Goal: Book appointment/travel/reservation

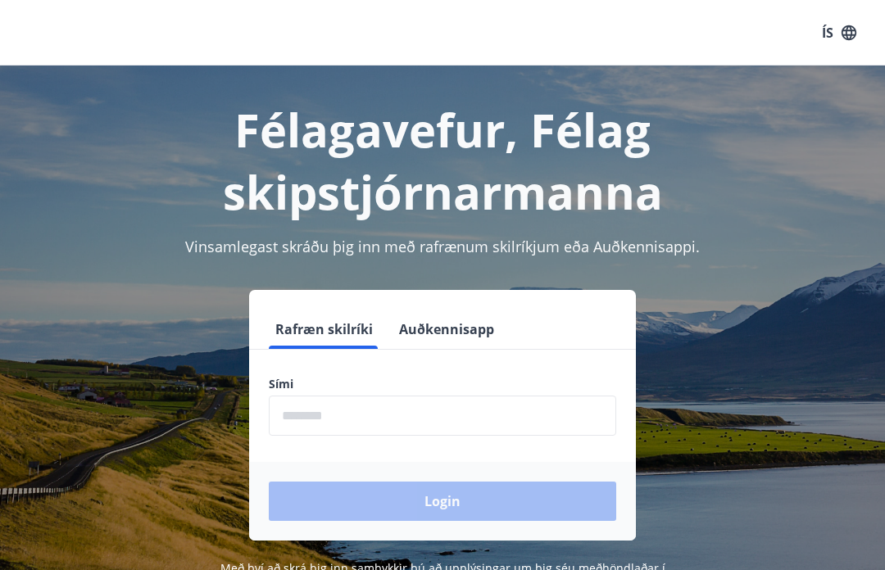
click at [334, 324] on button "Rafræn skilríki" at bounding box center [324, 329] width 111 height 39
click at [329, 407] on input "phone" at bounding box center [442, 416] width 347 height 40
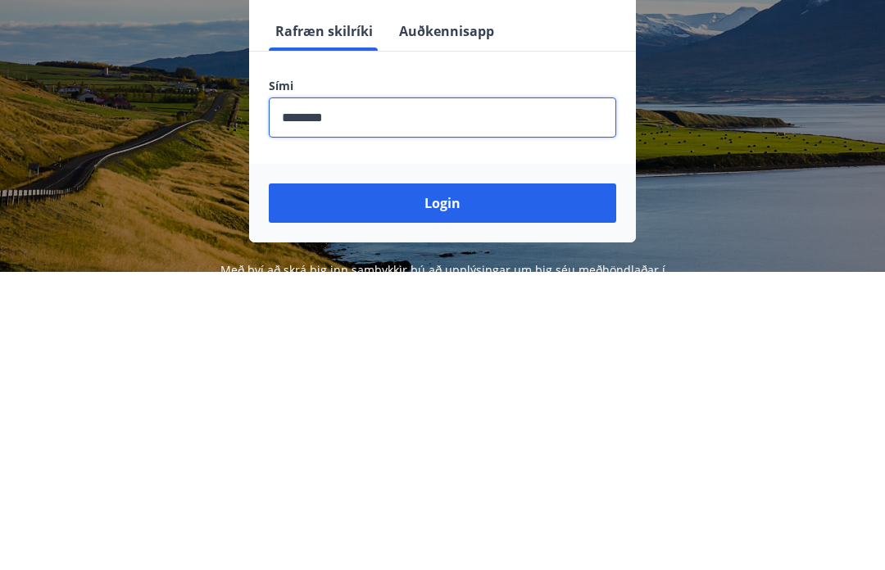
type input "********"
click at [457, 482] on button "Login" at bounding box center [442, 501] width 347 height 39
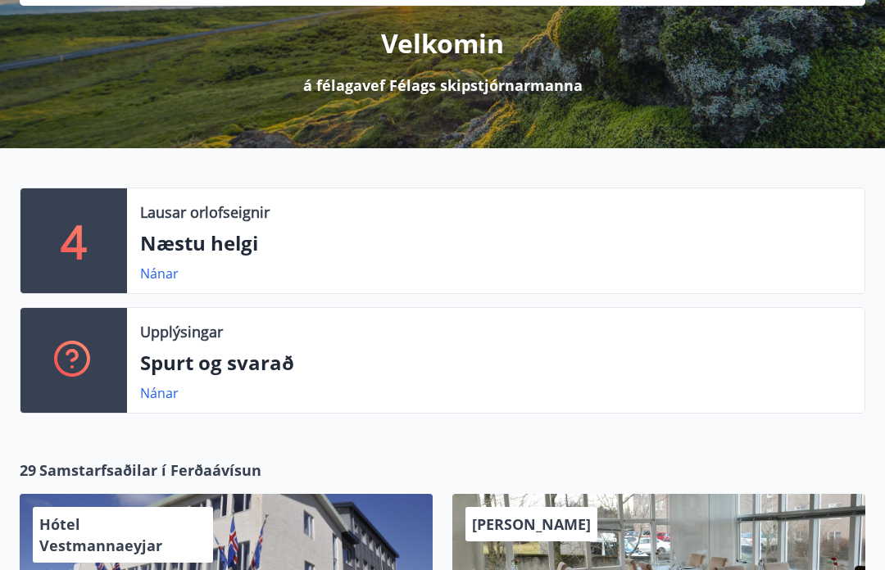
scroll to position [168, 0]
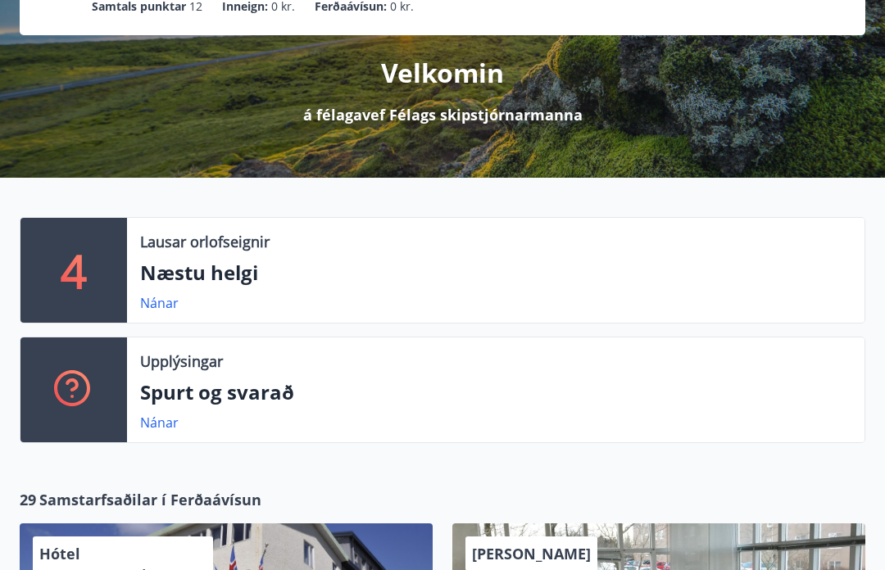
click at [203, 283] on p "Næstu helgi" at bounding box center [495, 274] width 711 height 28
click at [159, 302] on link "Nánar" at bounding box center [159, 303] width 39 height 18
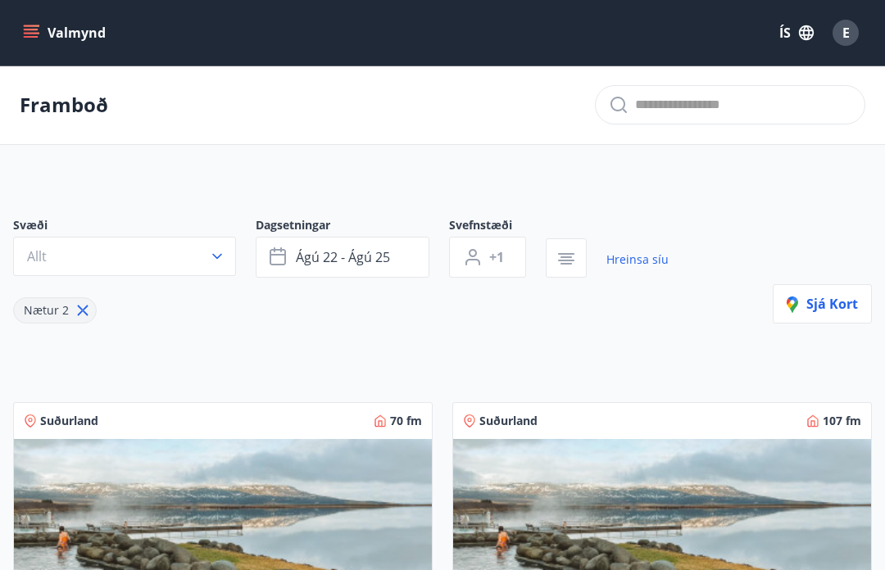
click at [216, 261] on icon "button" at bounding box center [217, 256] width 16 height 16
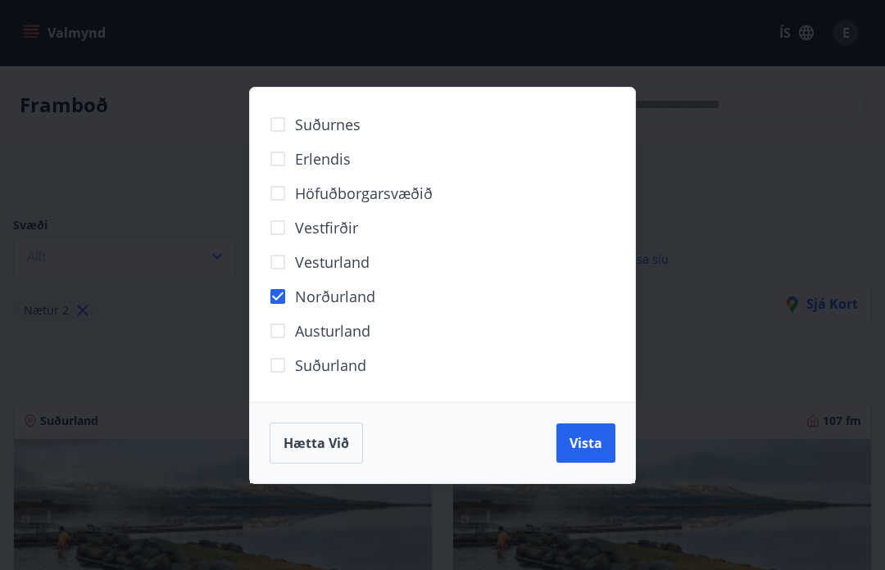
click at [581, 439] on span "Vista" at bounding box center [586, 443] width 33 height 18
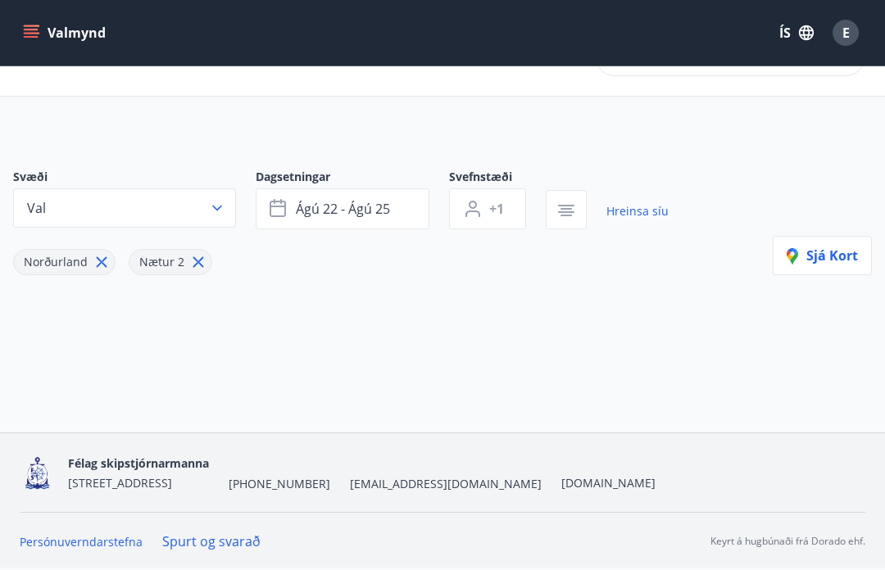
scroll to position [2, 0]
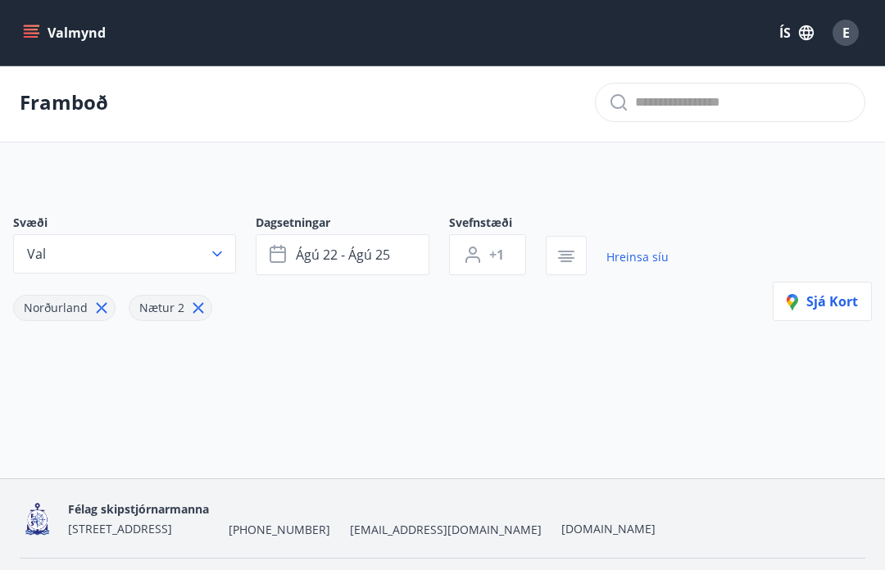
click at [279, 252] on icon "button" at bounding box center [278, 253] width 16 height 2
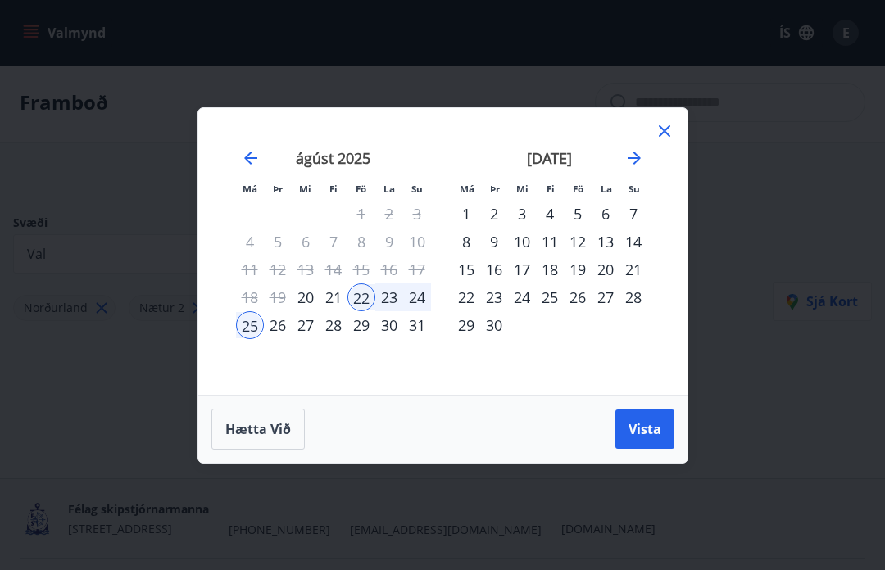
click at [365, 339] on div "29" at bounding box center [361, 325] width 28 height 28
click at [521, 228] on div "3" at bounding box center [522, 214] width 28 height 28
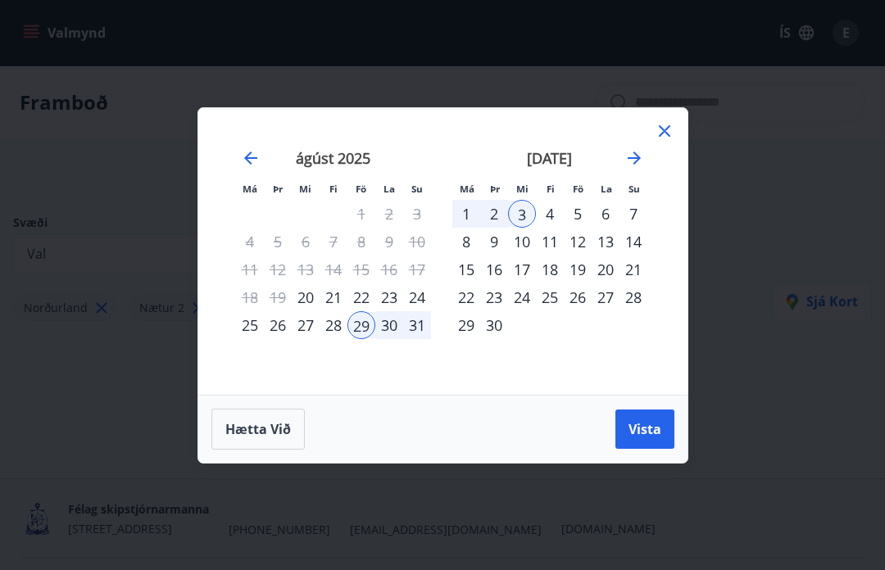
click at [639, 438] on span "Vista" at bounding box center [645, 429] width 33 height 18
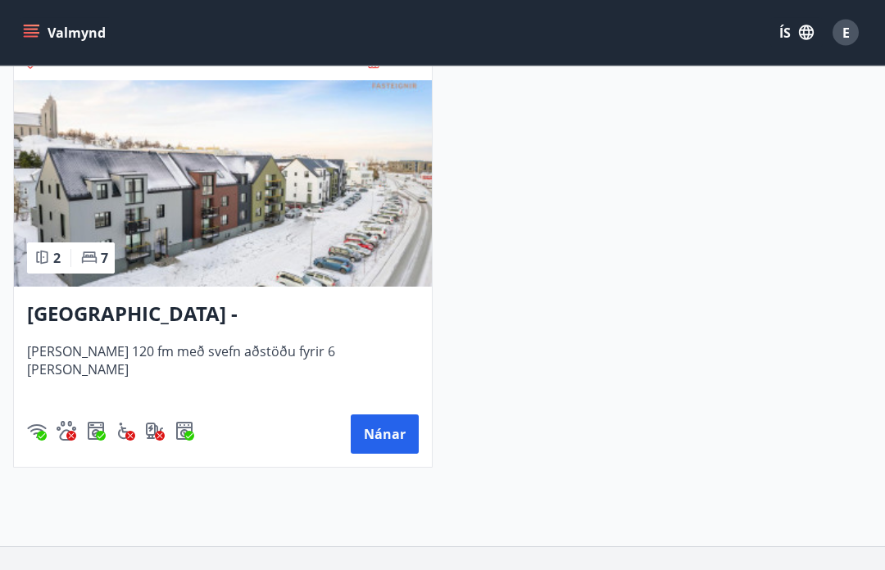
scroll to position [783, 0]
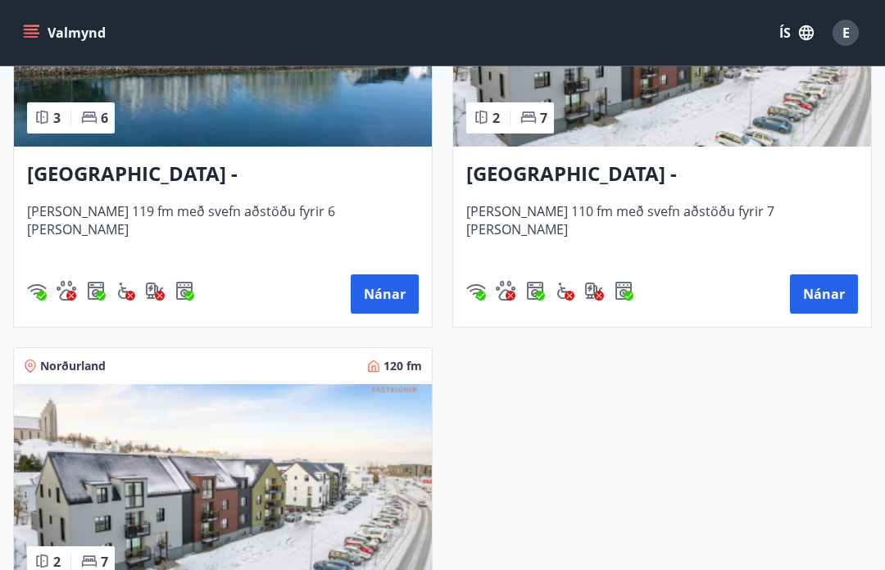
click at [390, 283] on button "Nánar" at bounding box center [385, 294] width 68 height 39
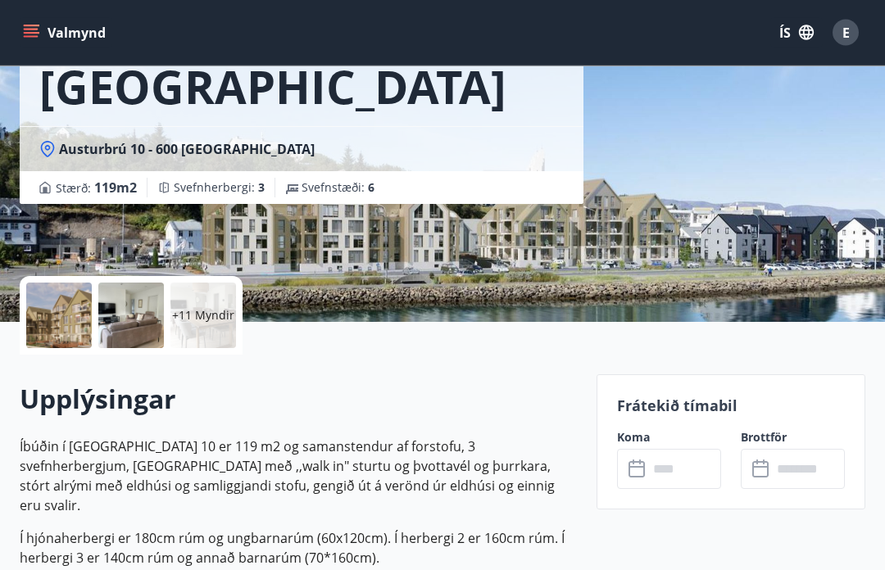
scroll to position [170, 0]
click at [700, 404] on p "Frátekið tímabil" at bounding box center [731, 405] width 228 height 21
click at [678, 404] on p "Frátekið tímabil" at bounding box center [731, 405] width 228 height 21
click at [643, 468] on icon at bounding box center [637, 469] width 16 height 16
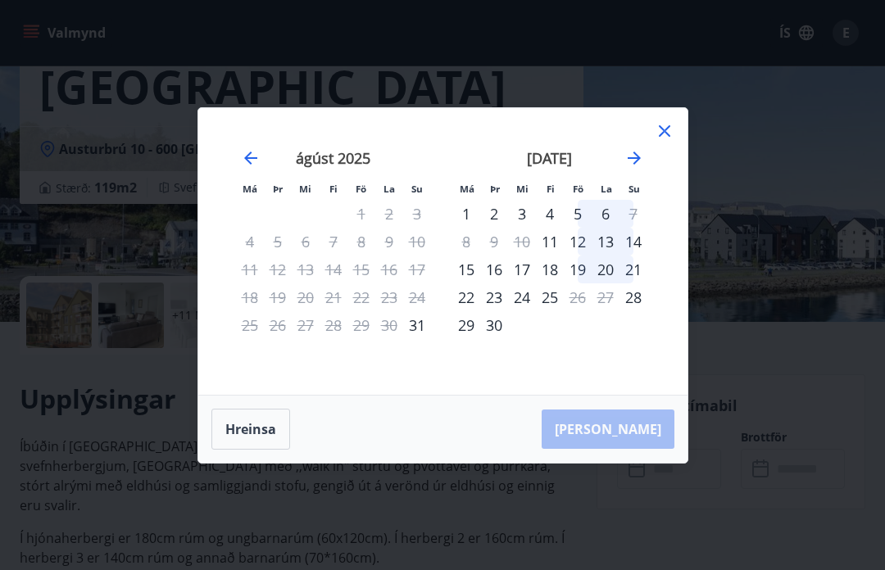
click at [660, 141] on icon at bounding box center [665, 131] width 20 height 20
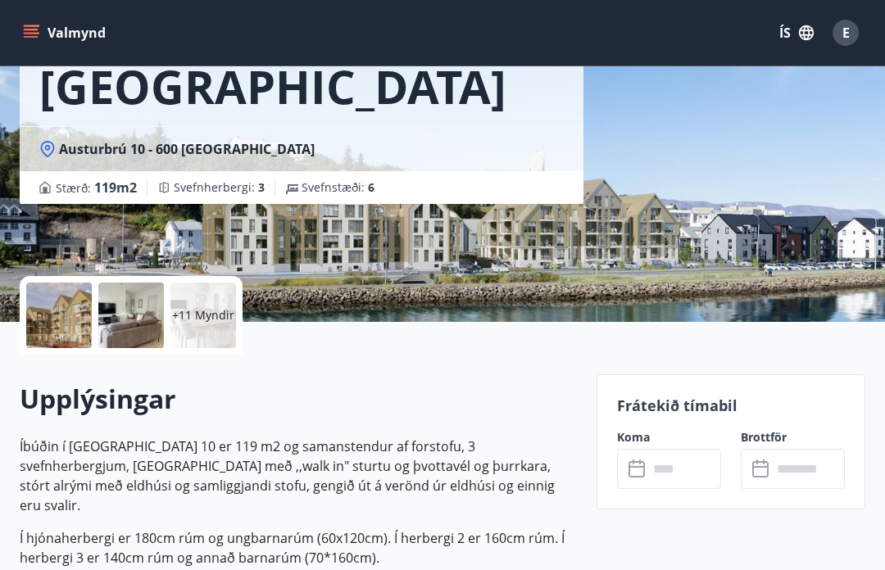
scroll to position [0, 0]
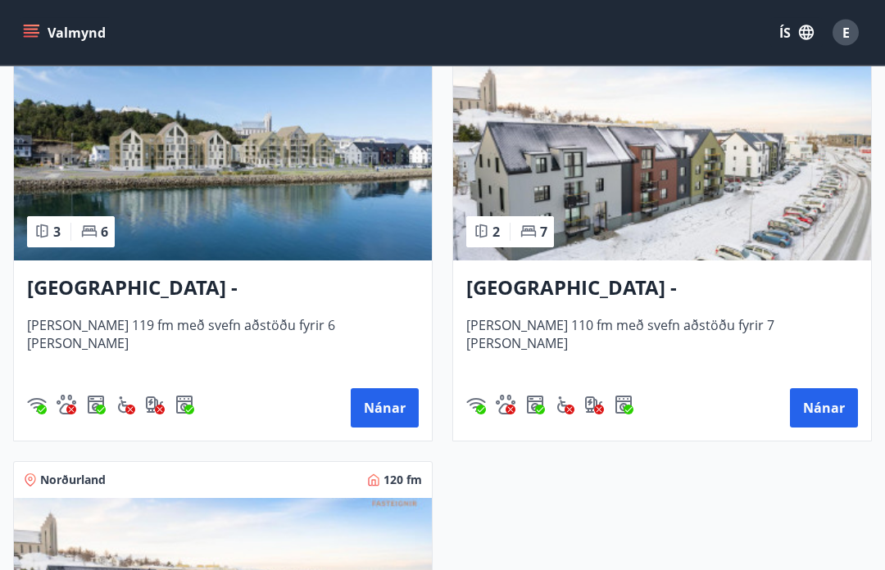
scroll to position [387, 0]
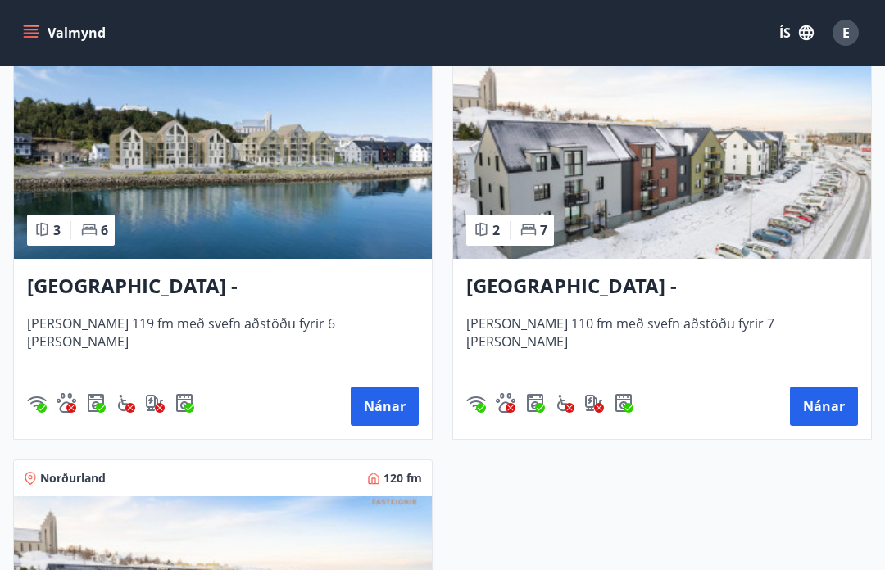
click at [825, 413] on button "Nánar" at bounding box center [824, 406] width 68 height 39
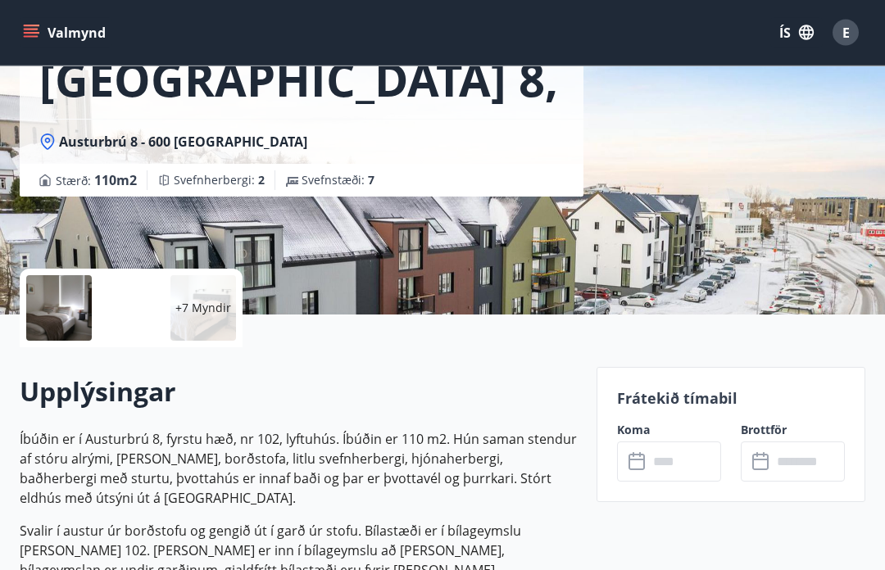
scroll to position [197, 0]
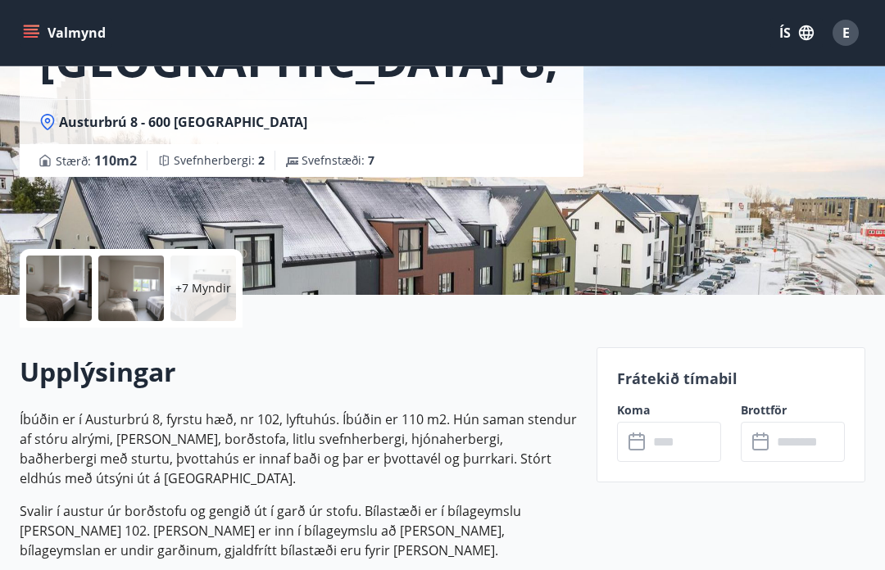
click at [642, 442] on icon at bounding box center [639, 443] width 20 height 20
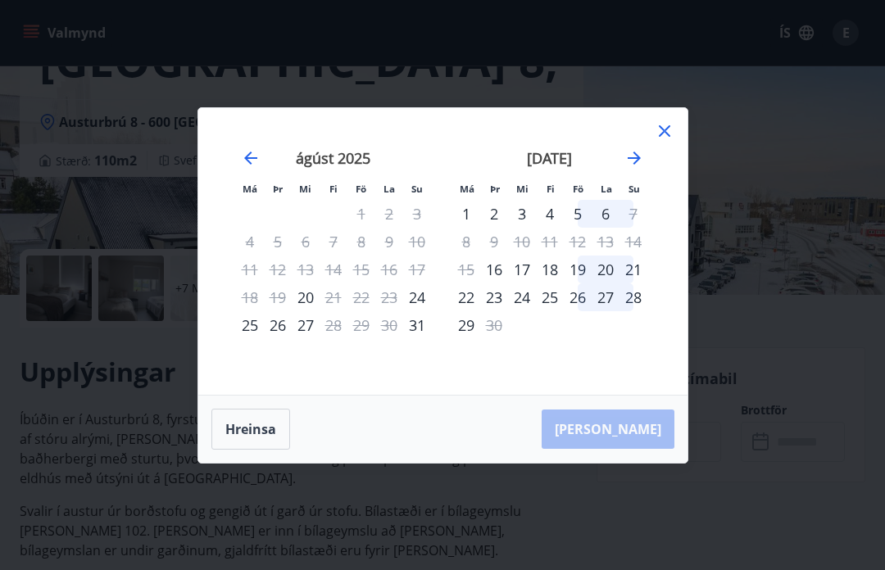
click at [670, 141] on icon at bounding box center [665, 131] width 20 height 20
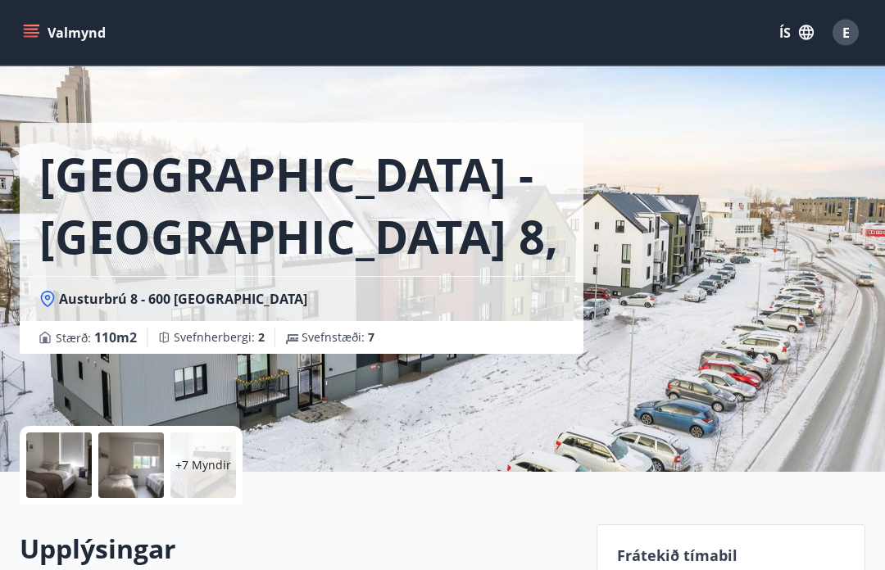
scroll to position [0, 0]
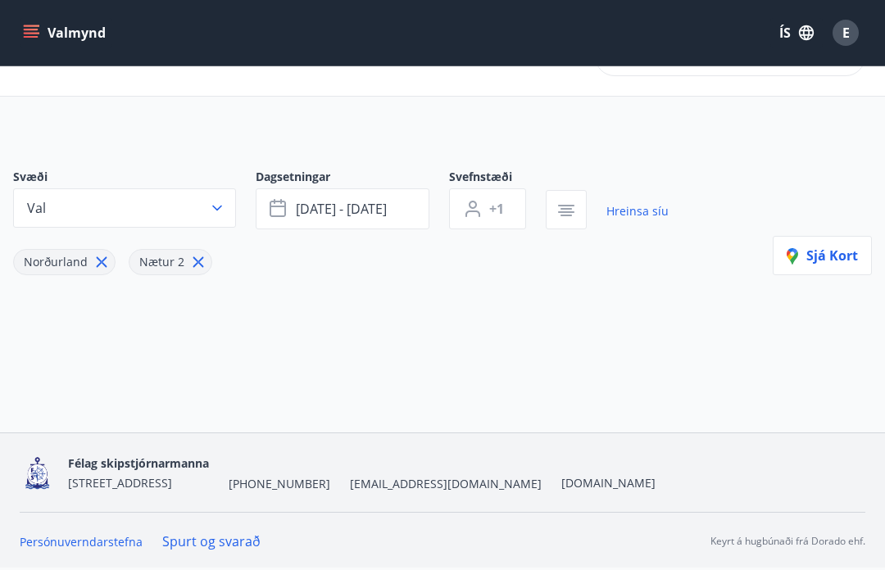
scroll to position [59, 0]
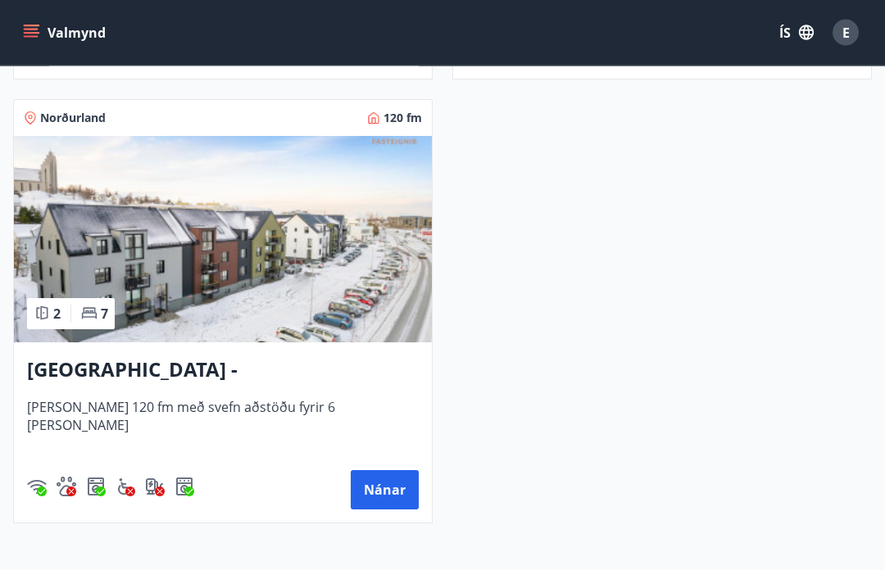
click at [388, 496] on button "Nánar" at bounding box center [385, 490] width 68 height 39
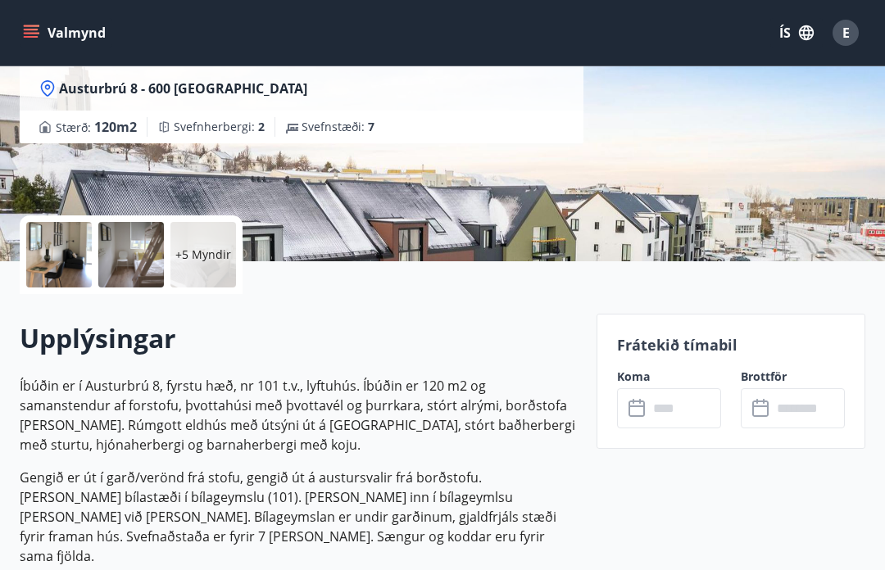
scroll to position [242, 0]
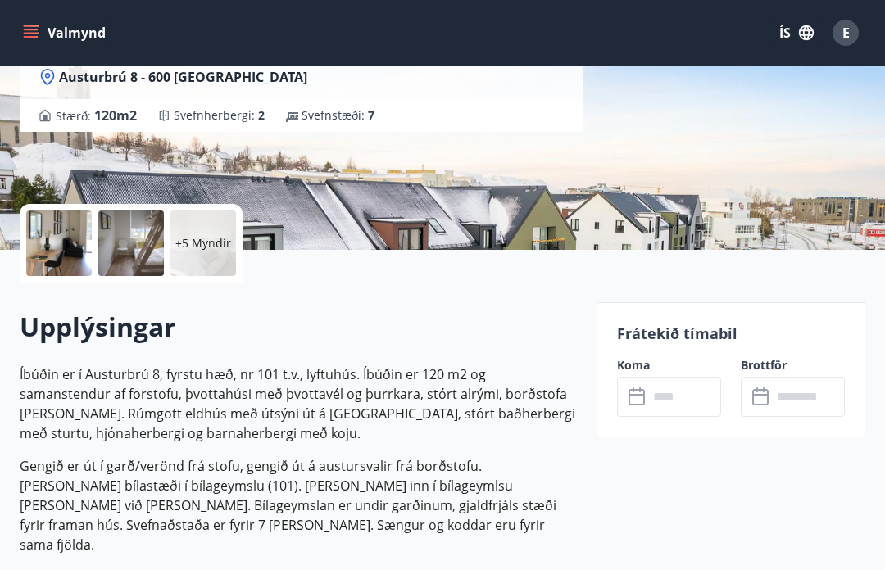
click at [638, 400] on icon at bounding box center [639, 398] width 20 height 20
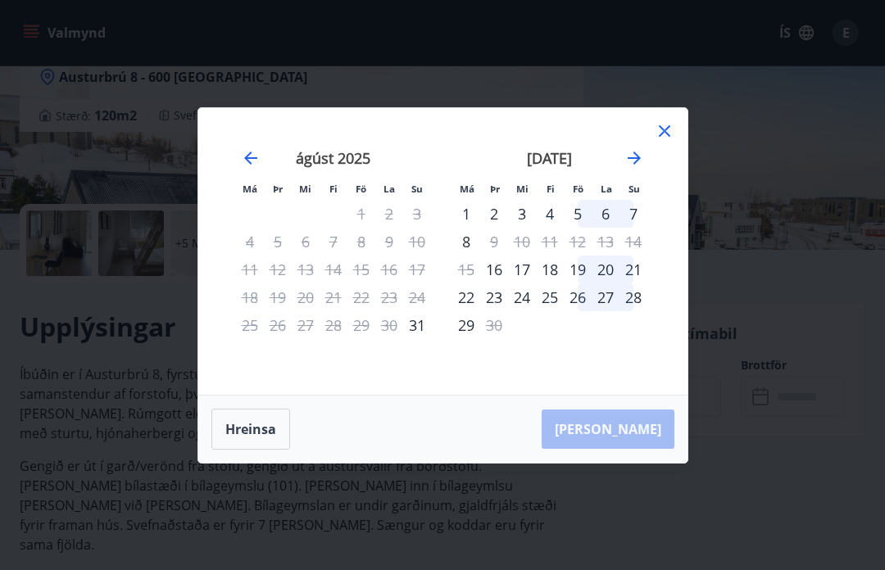
click at [664, 141] on icon at bounding box center [665, 131] width 20 height 20
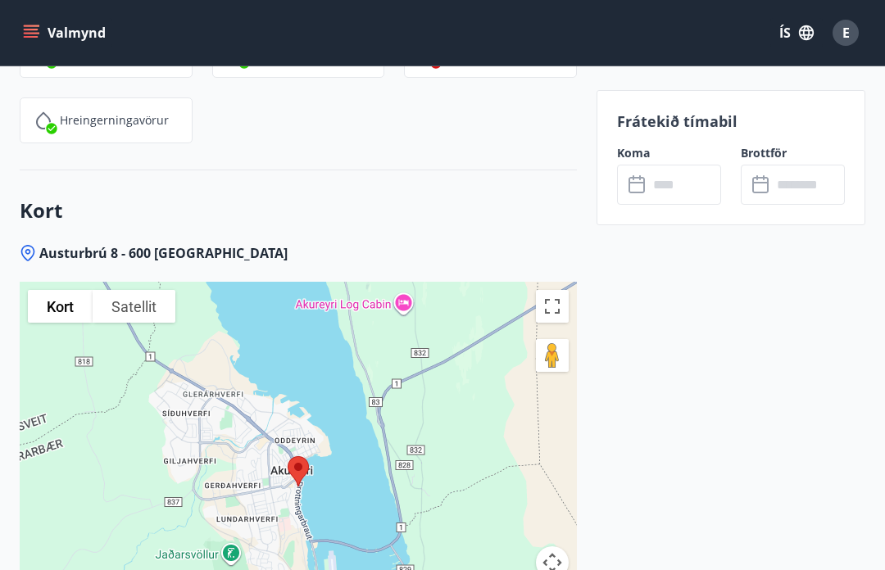
scroll to position [2860, 0]
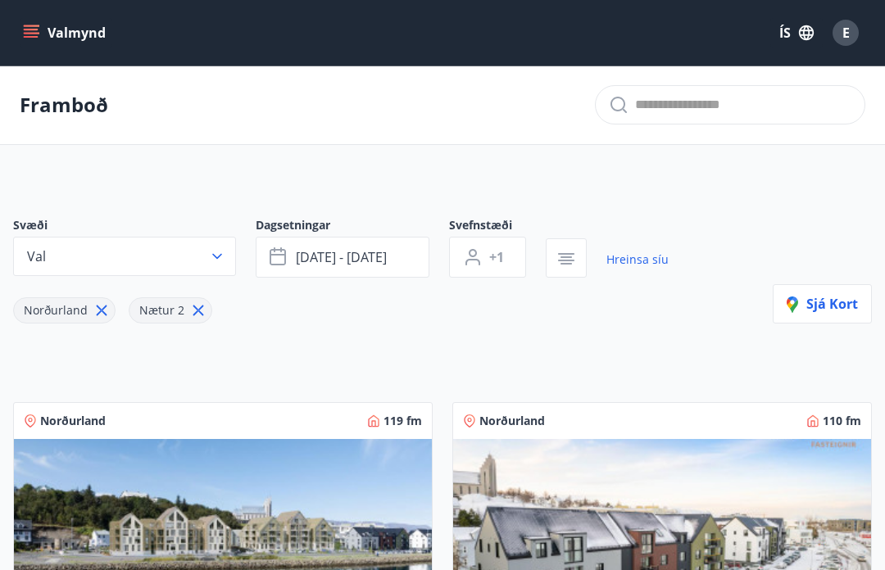
click at [216, 251] on icon "button" at bounding box center [217, 256] width 16 height 16
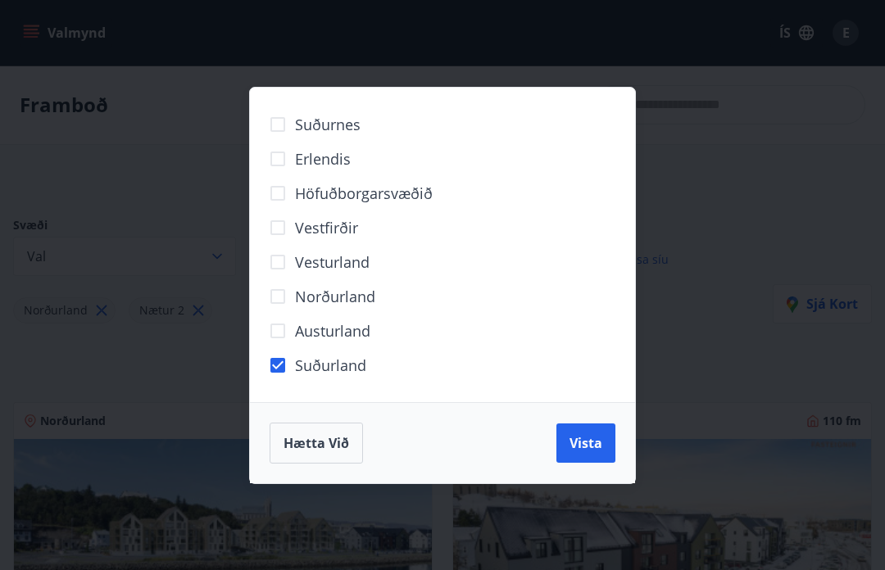
click at [592, 436] on span "Vista" at bounding box center [586, 443] width 33 height 18
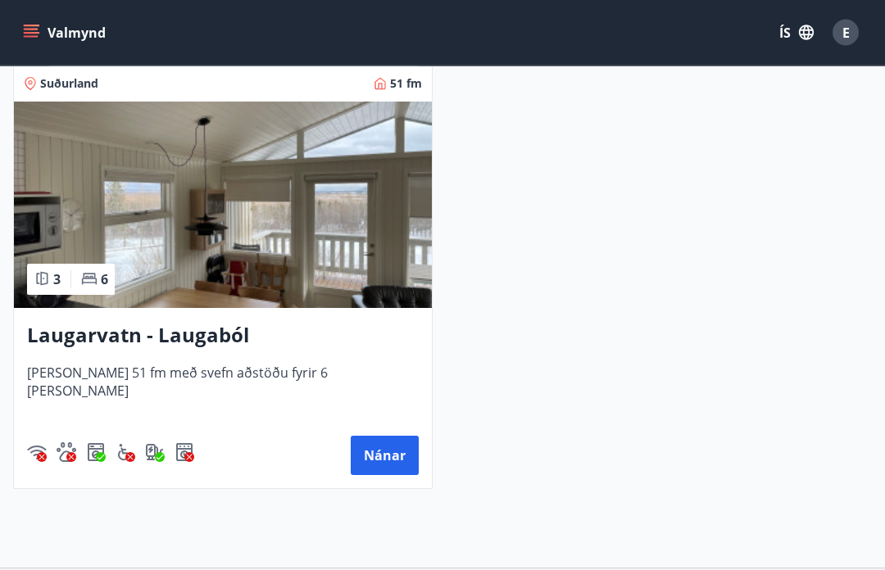
scroll to position [785, 0]
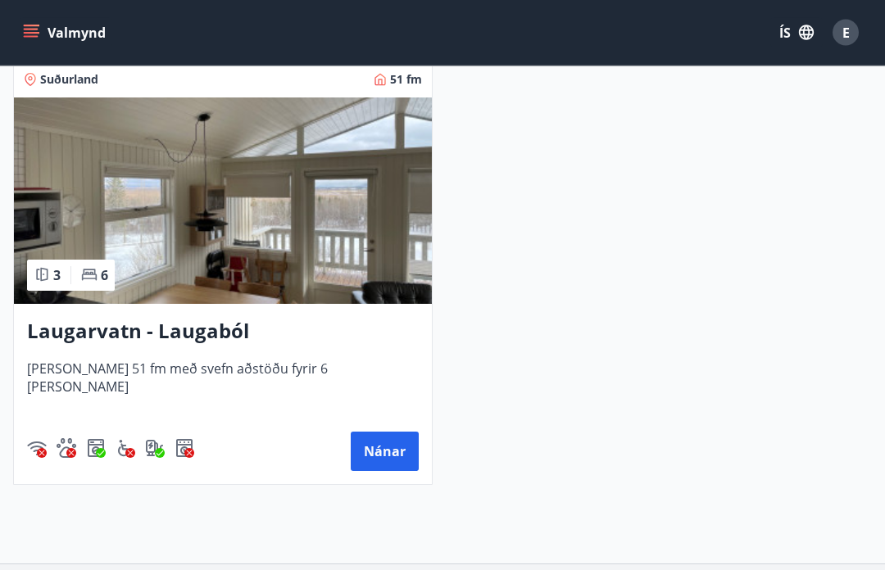
click at [383, 447] on button "Nánar" at bounding box center [385, 452] width 68 height 39
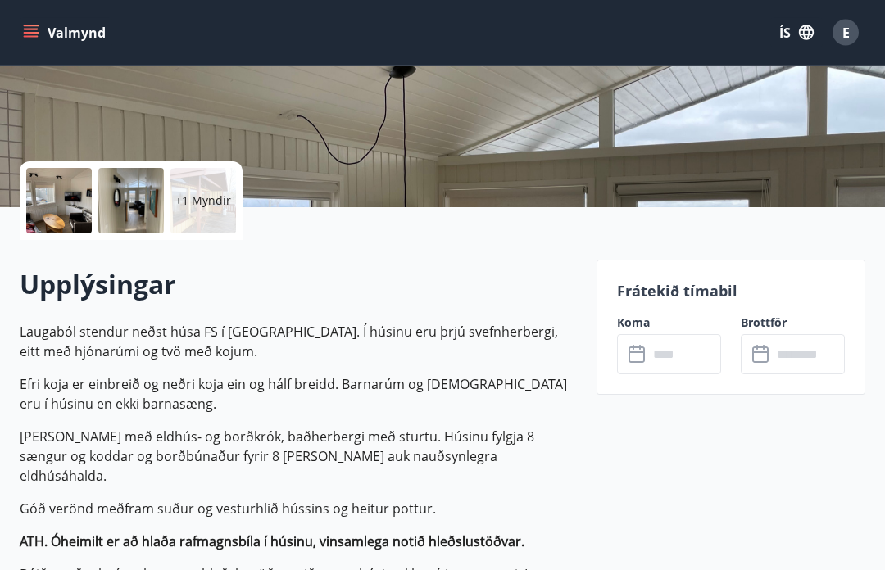
scroll to position [287, 0]
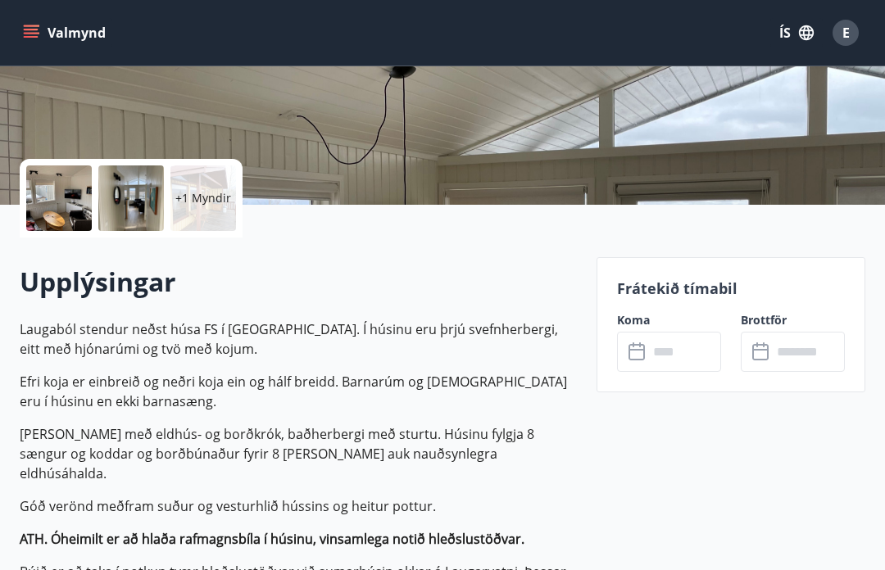
click at [641, 352] on icon at bounding box center [639, 353] width 20 height 20
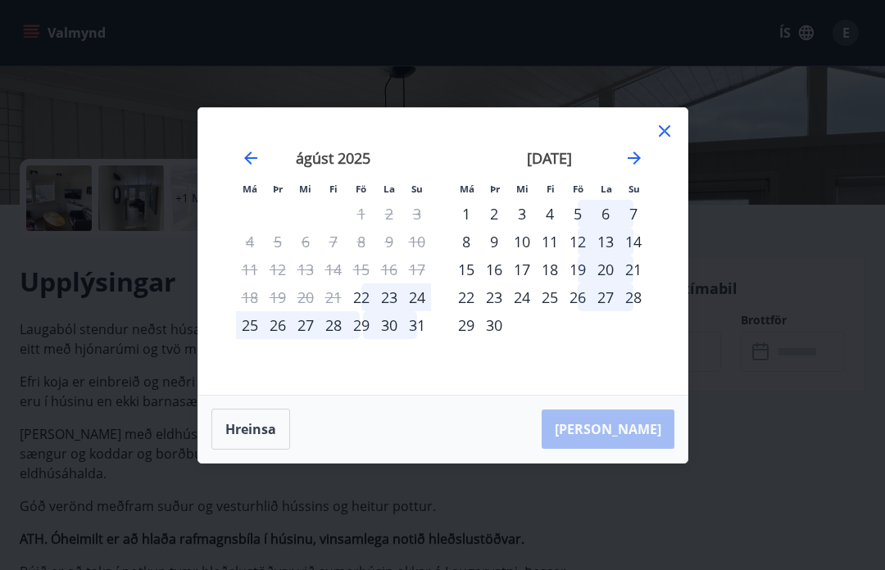
click at [668, 141] on icon at bounding box center [665, 131] width 20 height 20
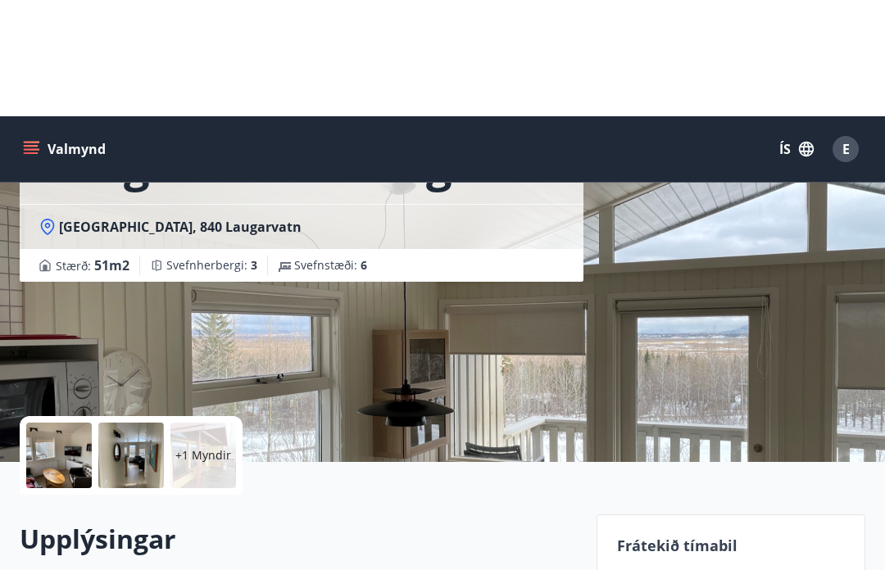
scroll to position [0, 0]
